Goal: Information Seeking & Learning: Learn about a topic

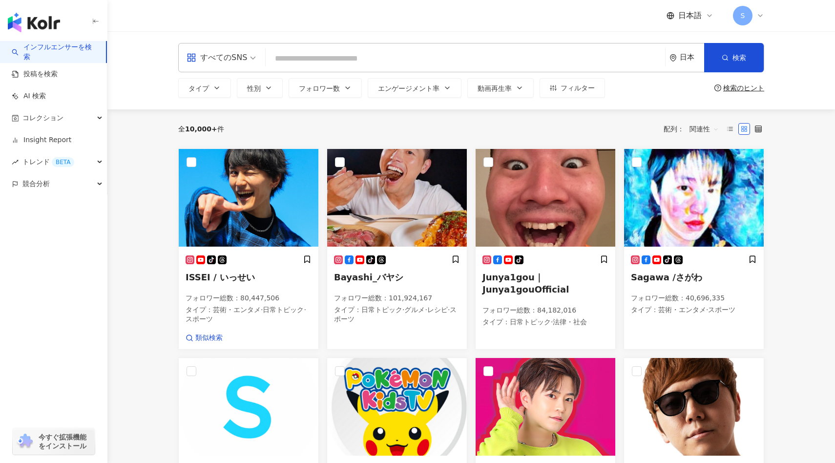
click at [224, 62] on div "すべてのSNS" at bounding box center [217, 58] width 61 height 16
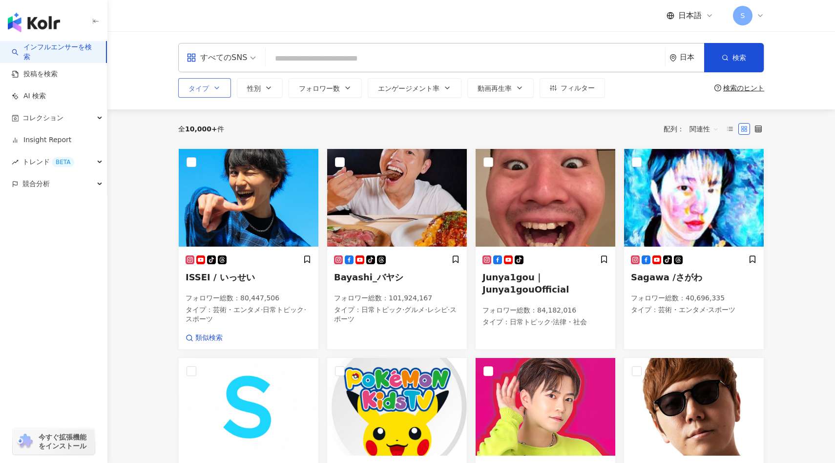
click at [216, 91] on icon "button" at bounding box center [217, 88] width 8 height 8
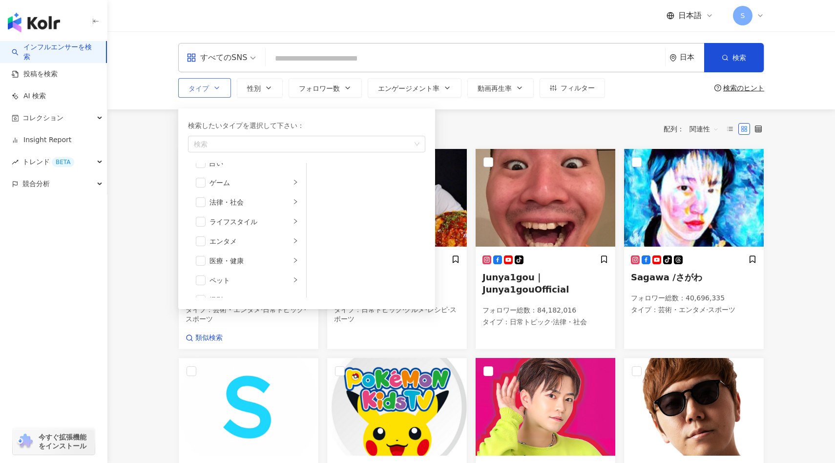
scroll to position [228, 0]
click at [293, 179] on icon "right" at bounding box center [296, 181] width 6 height 6
click at [292, 273] on li "旅行" at bounding box center [247, 266] width 114 height 20
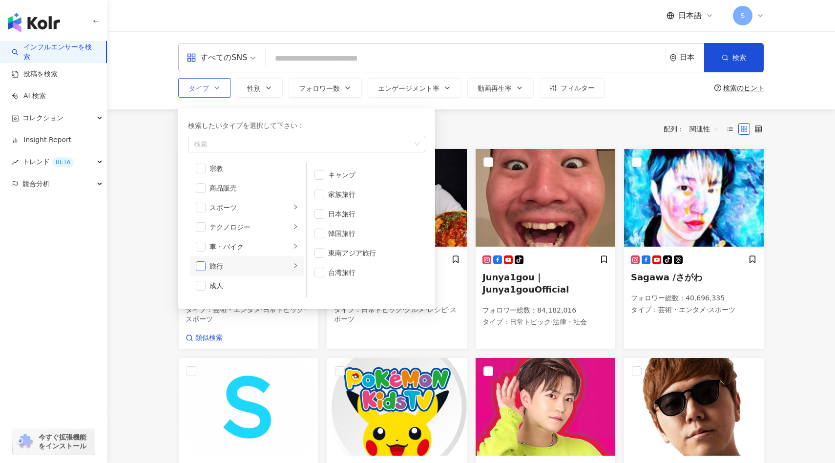
click at [204, 265] on span "button" at bounding box center [201, 266] width 10 height 10
click at [321, 253] on span "button" at bounding box center [320, 253] width 10 height 10
click at [320, 272] on span "button" at bounding box center [320, 273] width 10 height 10
click at [323, 259] on li "東南アジア旅行" at bounding box center [366, 253] width 115 height 20
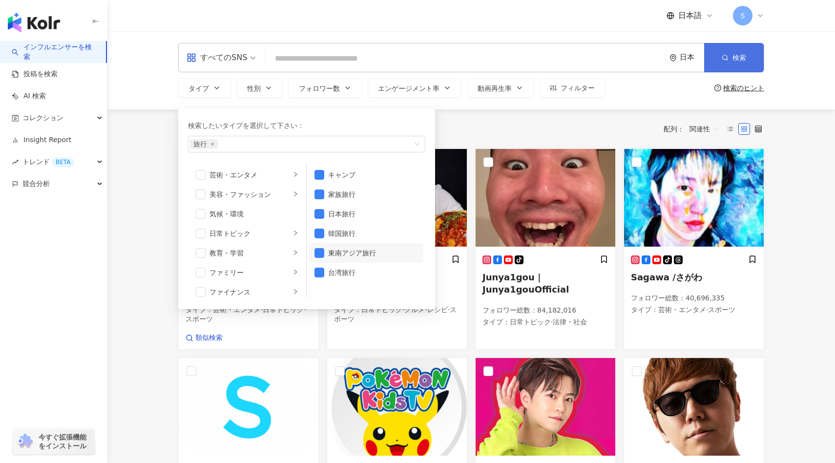
click at [744, 59] on span "検索" at bounding box center [740, 58] width 14 height 8
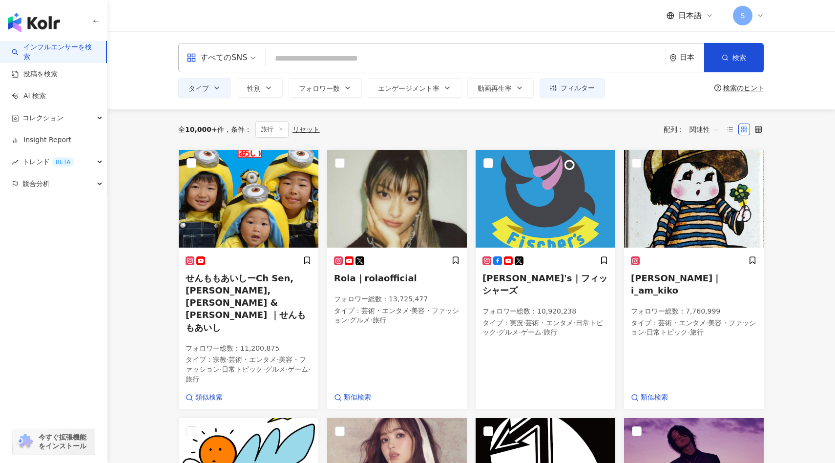
click at [678, 57] on div "日本" at bounding box center [687, 57] width 35 height 28
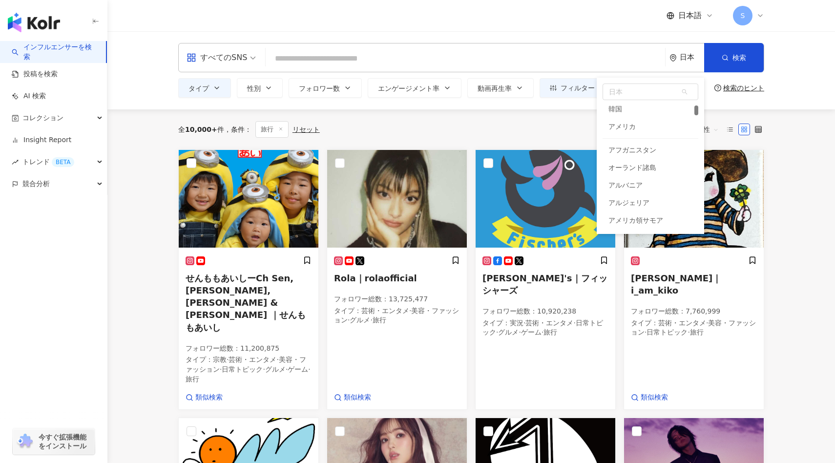
scroll to position [146, 0]
click at [635, 122] on div "アメリカ" at bounding box center [651, 123] width 96 height 18
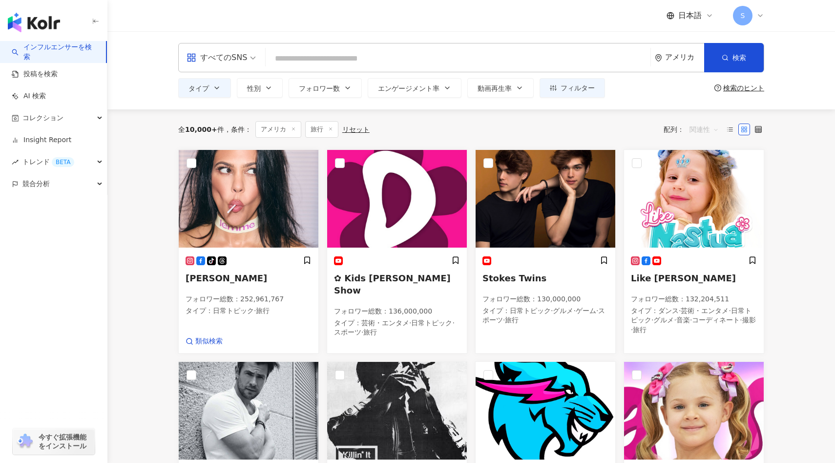
click at [703, 127] on span "関連性" at bounding box center [704, 130] width 29 height 16
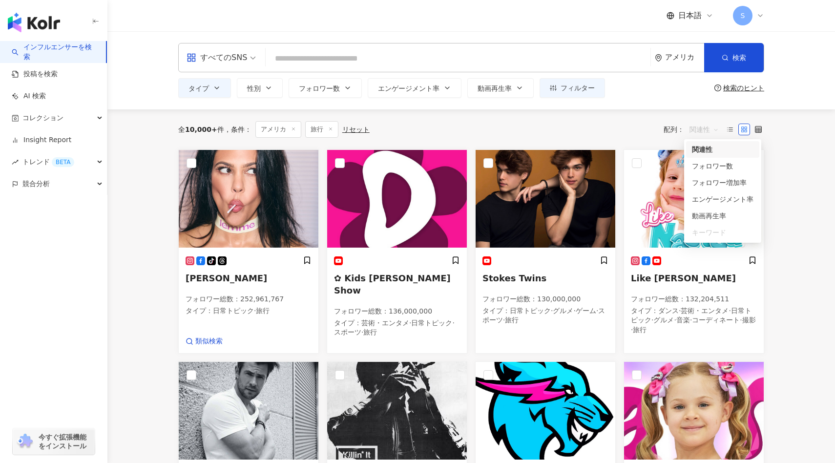
click at [603, 58] on input "search" at bounding box center [458, 58] width 377 height 19
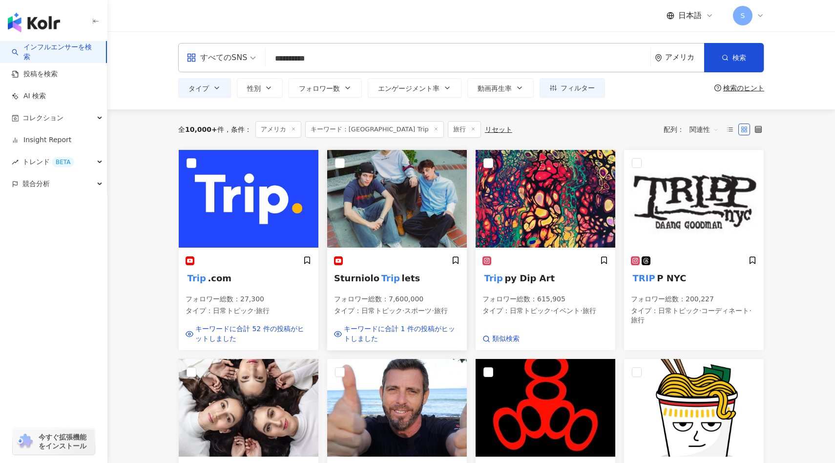
click at [403, 232] on img at bounding box center [397, 199] width 140 height 98
drag, startPoint x: 349, startPoint y: 60, endPoint x: 175, endPoint y: 51, distance: 173.6
click at [173, 51] on div "**********" at bounding box center [471, 70] width 625 height 55
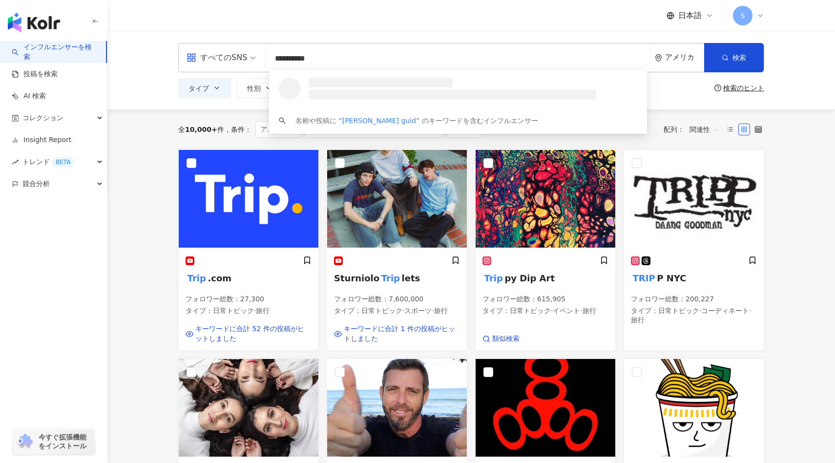
type input "**********"
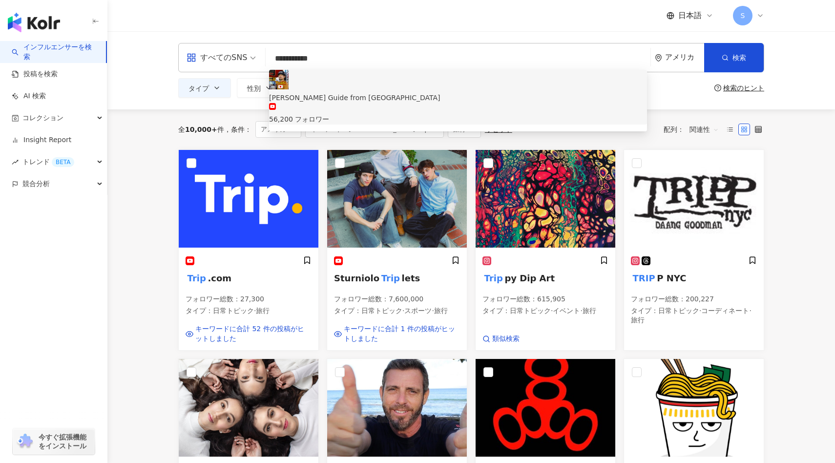
click at [395, 103] on div "56,200 フォロワー" at bounding box center [458, 113] width 378 height 21
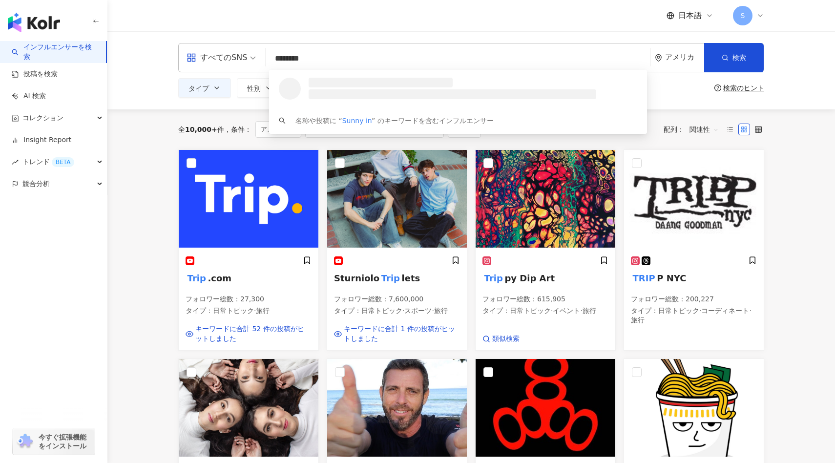
type input "********"
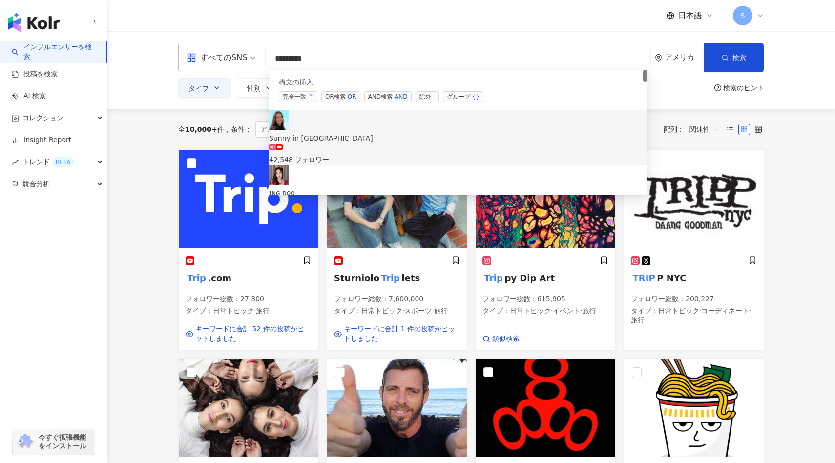
click at [338, 154] on div "42,548 フォロワー" at bounding box center [458, 159] width 378 height 11
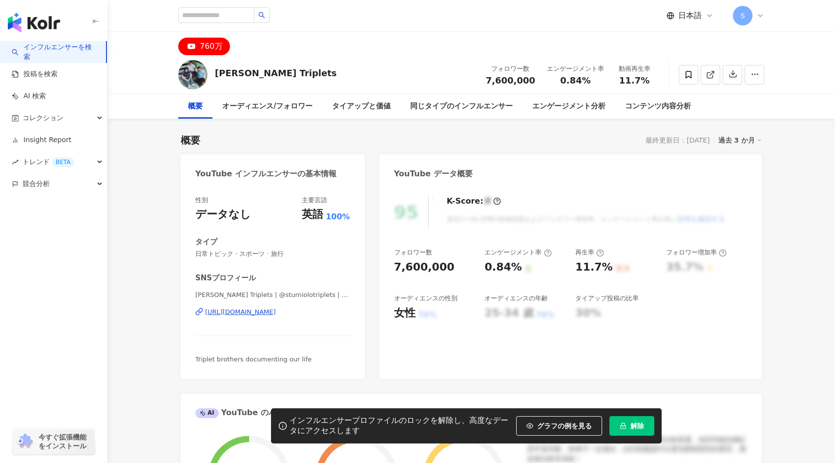
click at [637, 432] on button "解除" at bounding box center [632, 426] width 45 height 20
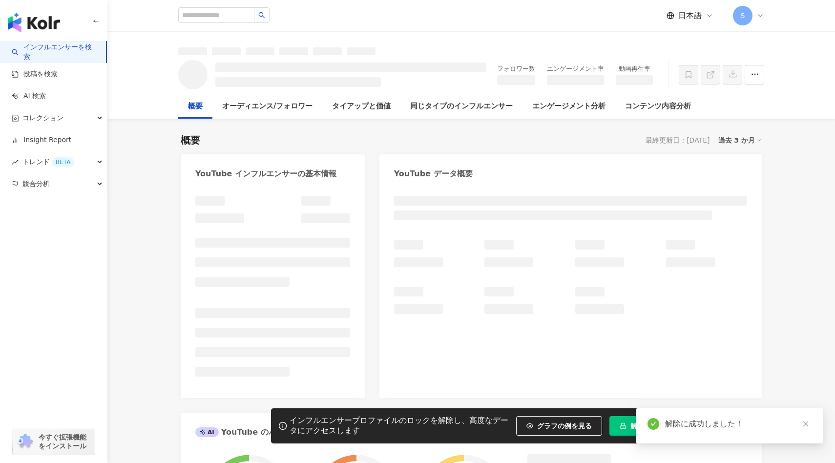
drag, startPoint x: 289, startPoint y: 76, endPoint x: 213, endPoint y: 77, distance: 75.7
click at [213, 77] on div "フォロワー数 エンゲージメント率 動画再生率" at bounding box center [471, 74] width 625 height 39
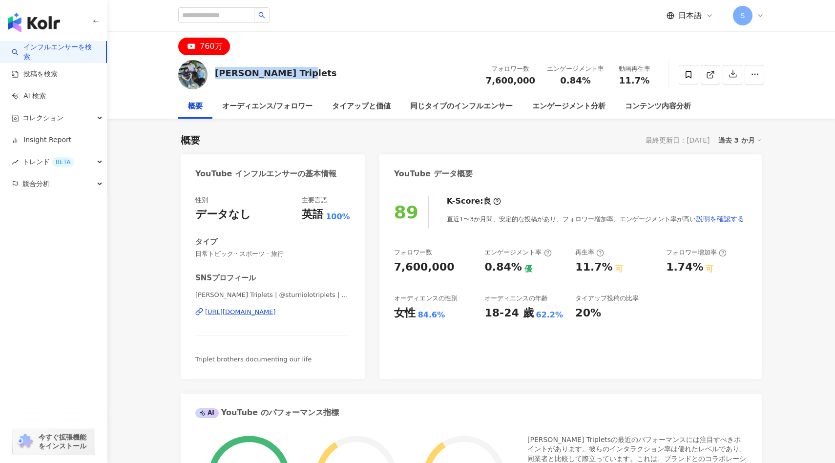
drag, startPoint x: 289, startPoint y: 73, endPoint x: 216, endPoint y: 73, distance: 72.8
click at [217, 73] on div "[PERSON_NAME] Triplets フォロワー数 7,600,000 エンゲージメント率 0.84% 動画再生率 11.7%" at bounding box center [471, 74] width 625 height 39
copy div "[PERSON_NAME] Triplets"
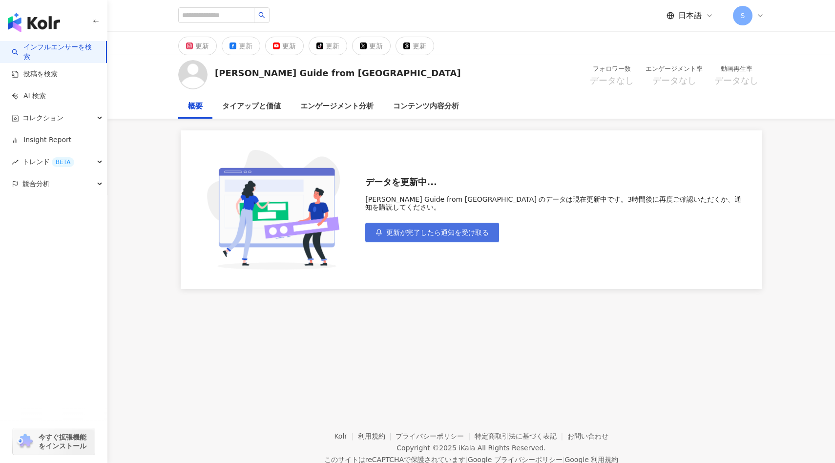
click at [404, 229] on span "更新が完了したら通知を受け取る" at bounding box center [437, 233] width 103 height 8
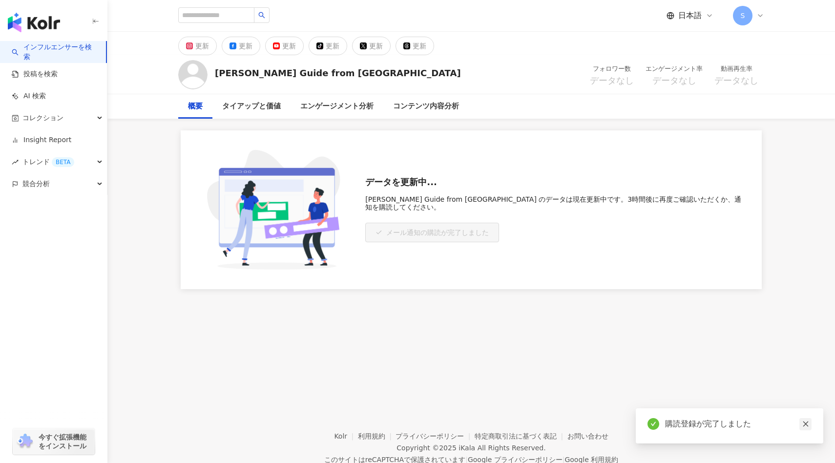
click at [806, 418] on link at bounding box center [806, 424] width 12 height 12
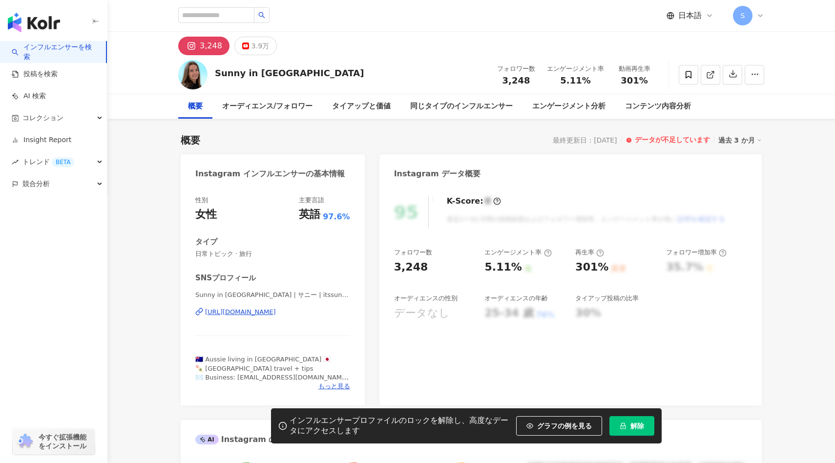
click at [628, 421] on button "解除" at bounding box center [632, 426] width 45 height 20
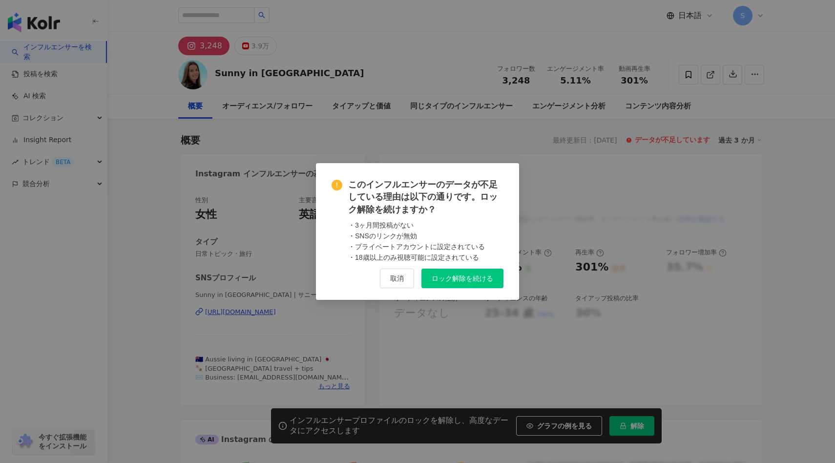
click at [464, 271] on button "ロック解除を続ける" at bounding box center [463, 279] width 82 height 20
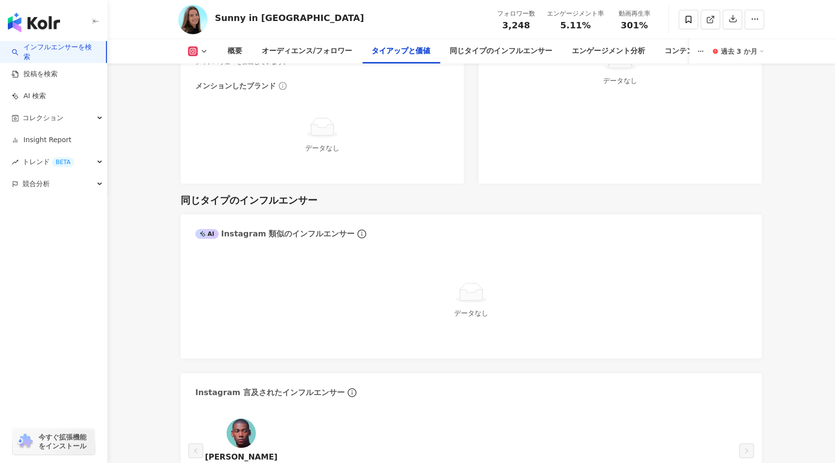
scroll to position [1416, 0]
